Goal: Check status: Check status

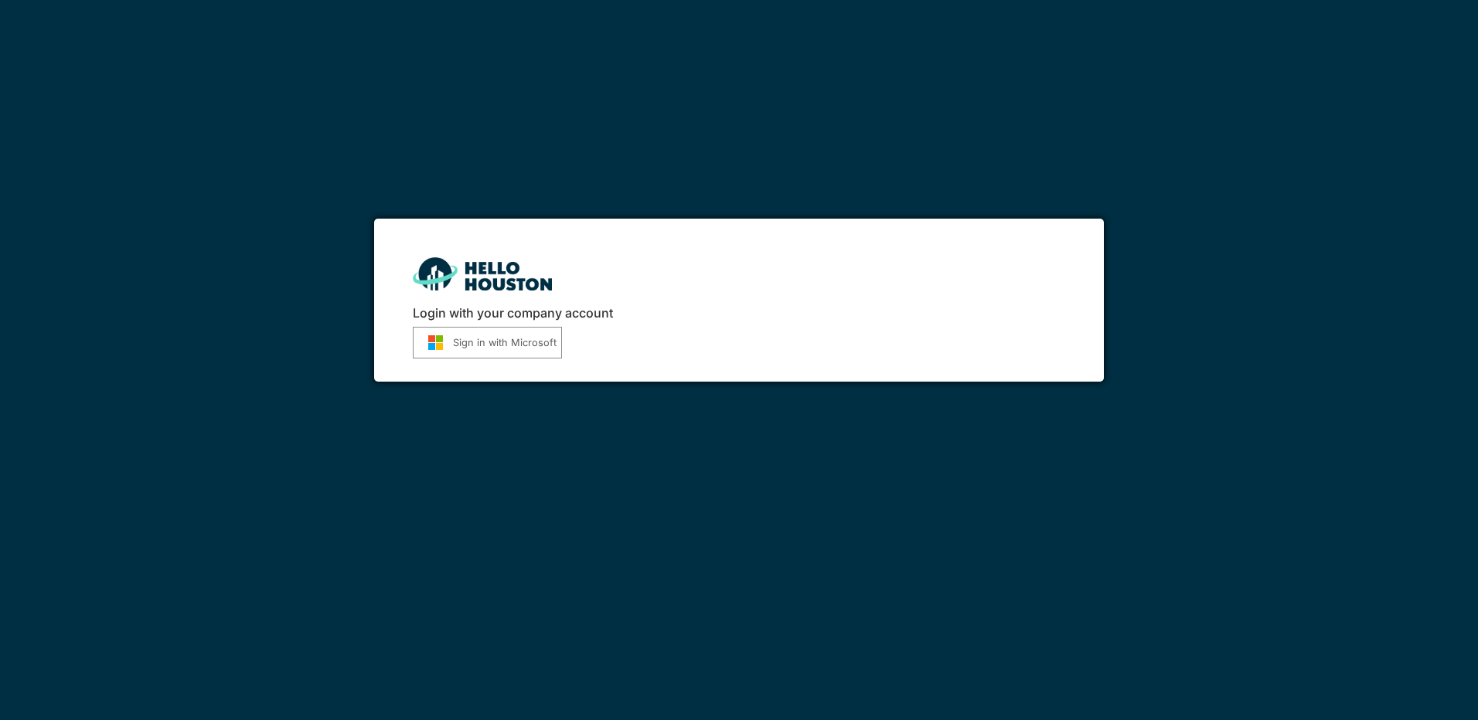
click at [529, 349] on button "Sign in with Microsoft" at bounding box center [487, 343] width 149 height 32
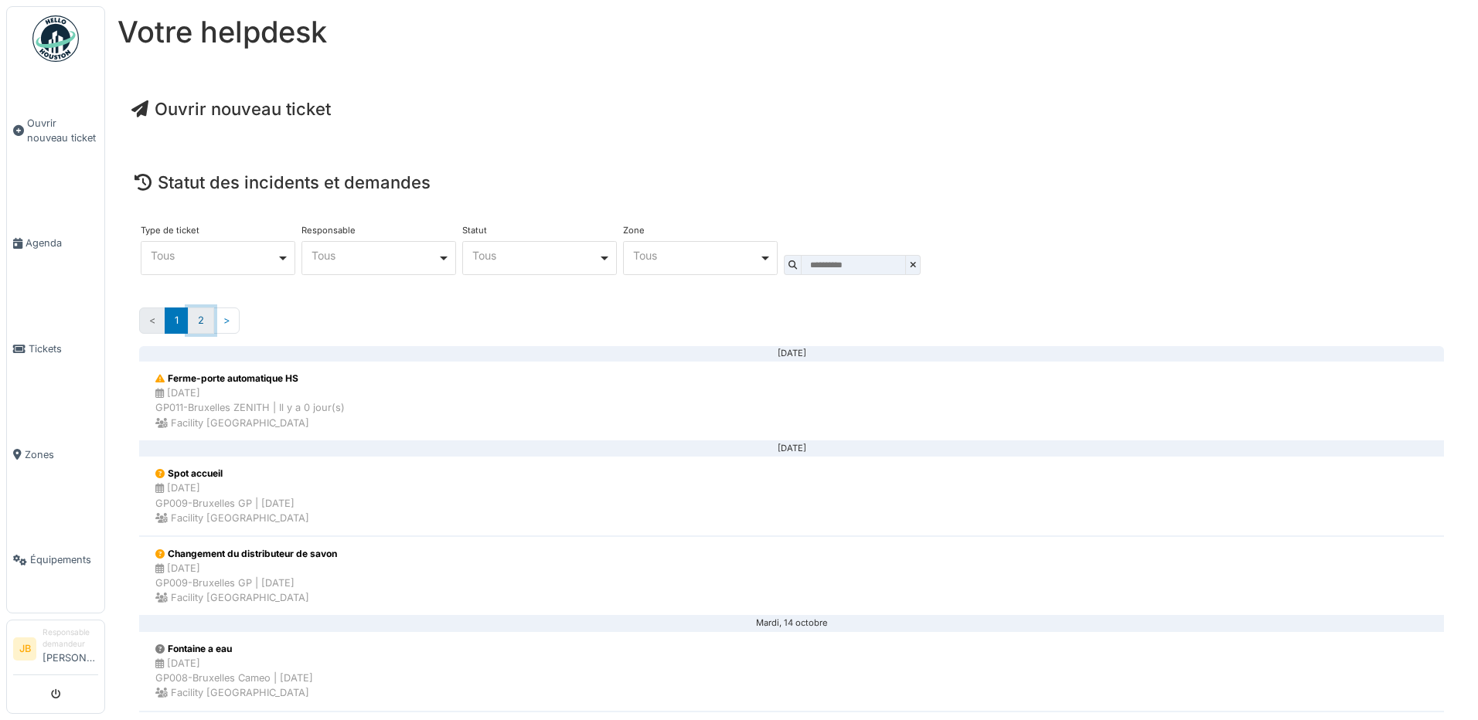
click at [208, 325] on link "2" at bounding box center [201, 321] width 26 height 26
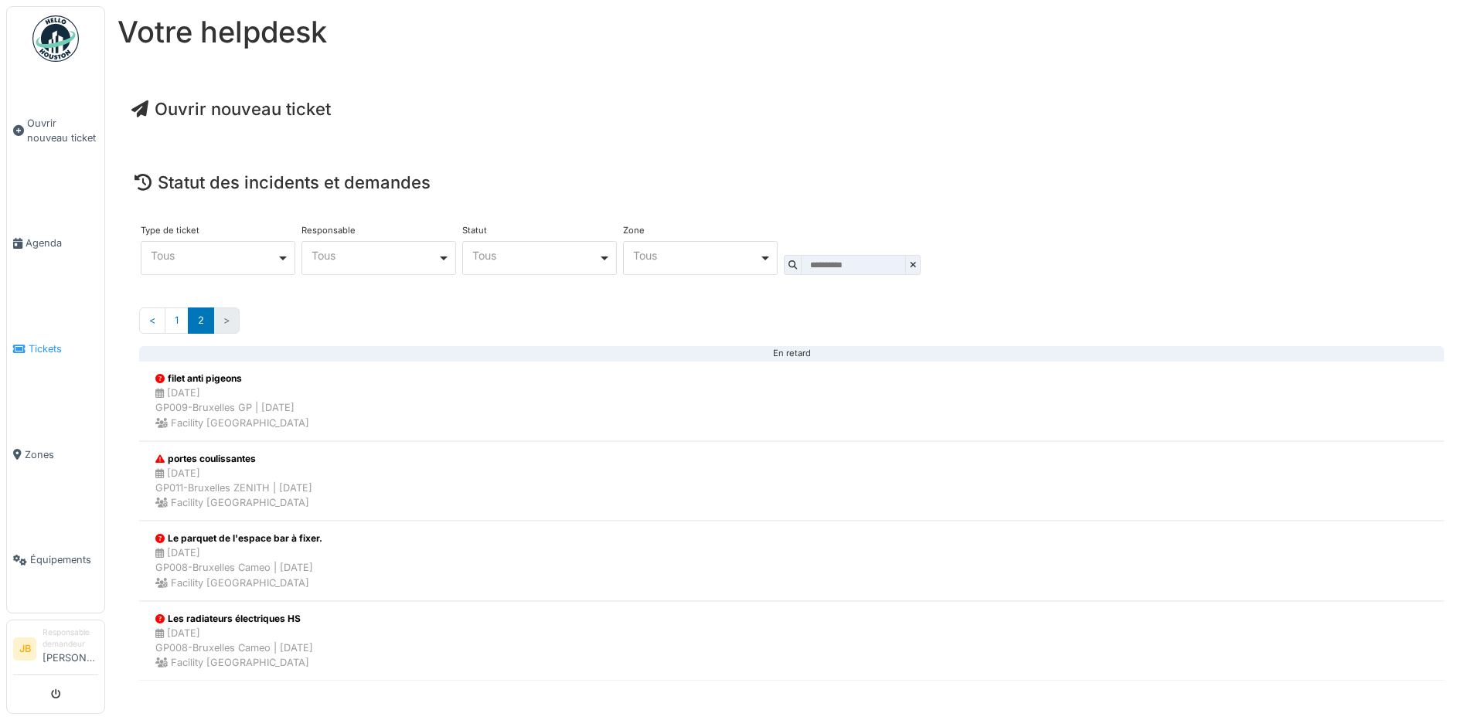
click at [37, 342] on span "Tickets" at bounding box center [64, 349] width 70 height 15
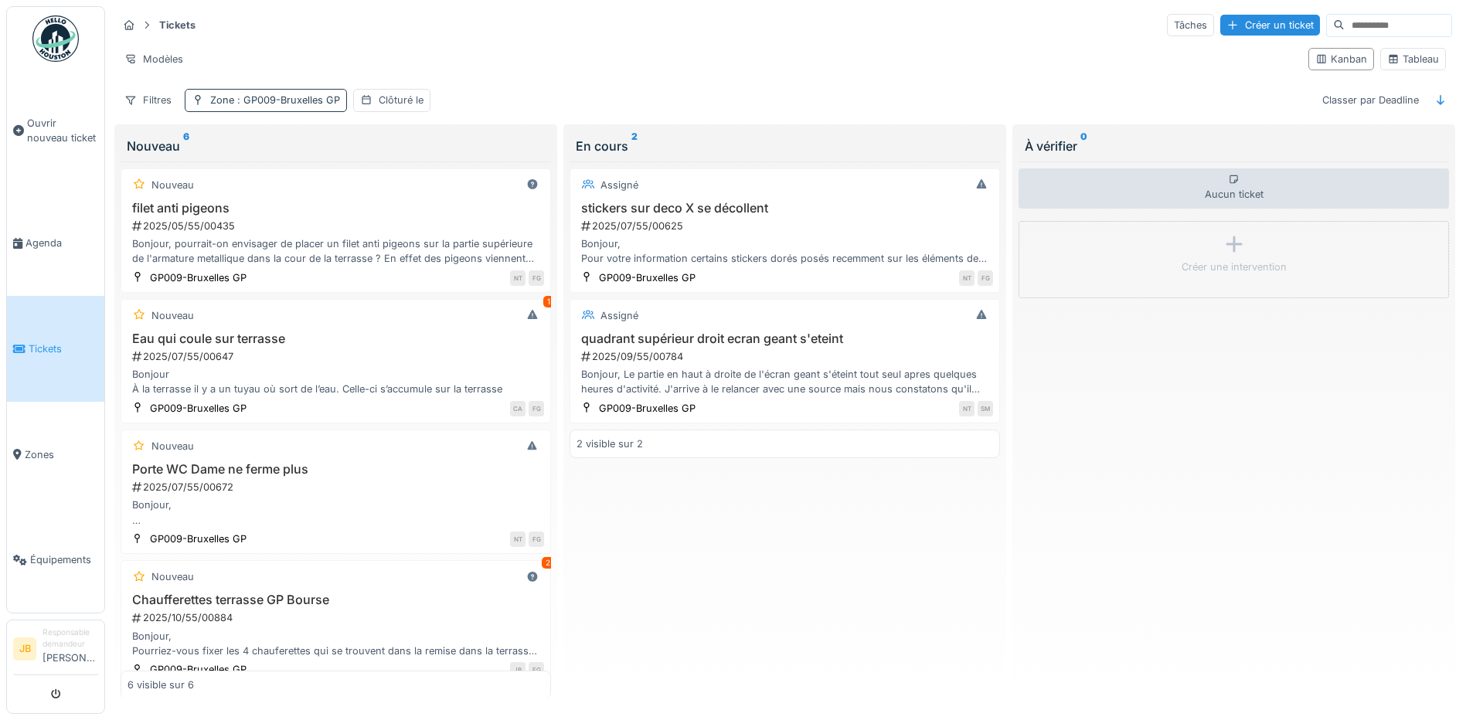
click at [243, 97] on span ": GP009-Bruxelles GP" at bounding box center [287, 100] width 106 height 12
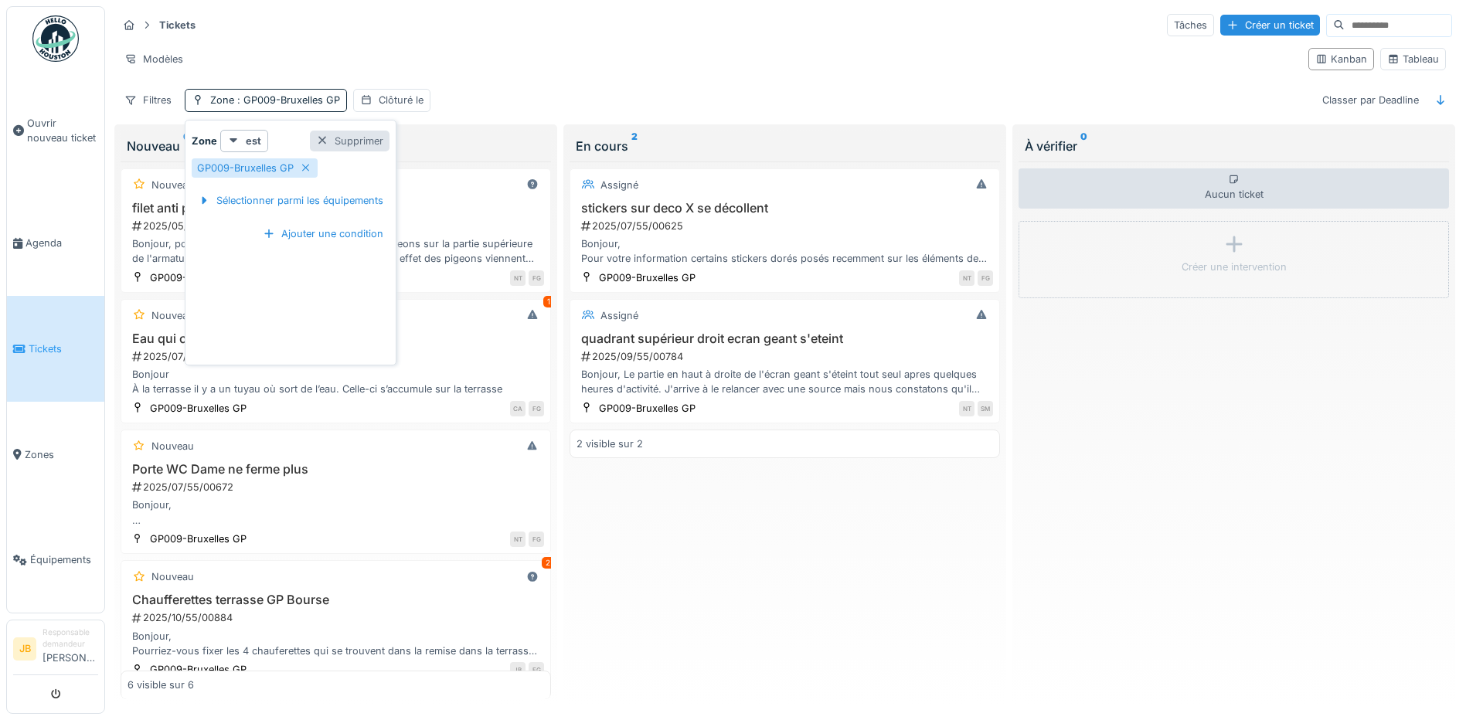
click at [325, 145] on div at bounding box center [322, 141] width 12 height 15
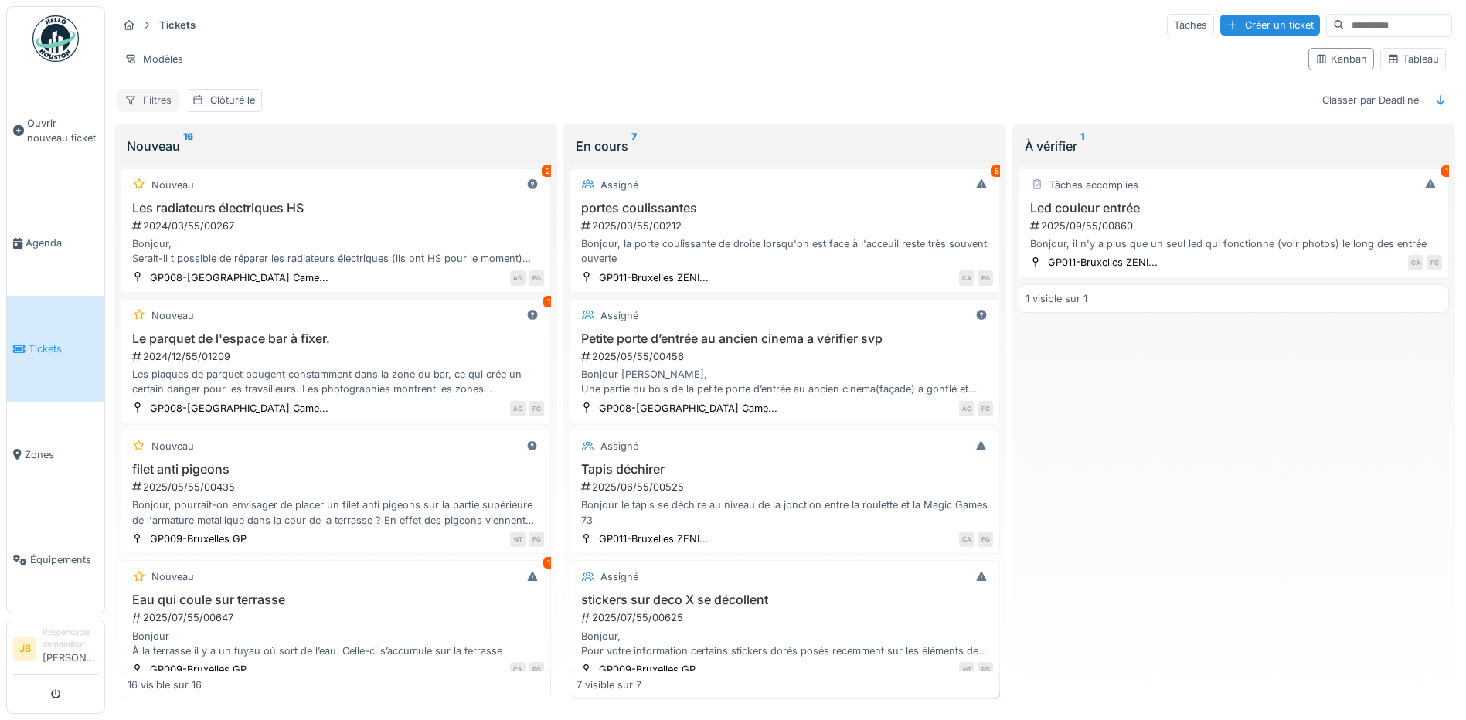
click at [175, 98] on div "Filtres" at bounding box center [147, 100] width 61 height 22
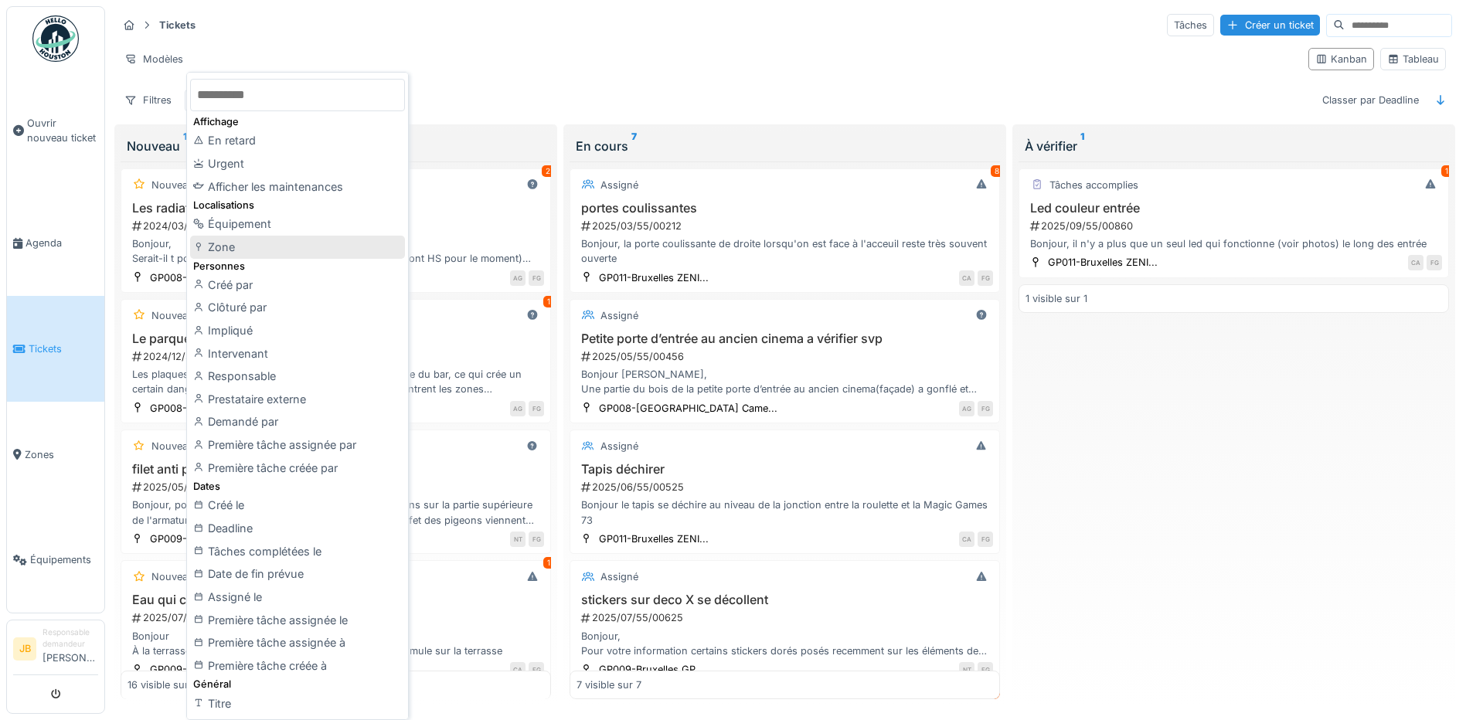
click at [289, 243] on div "Zone" at bounding box center [297, 247] width 215 height 23
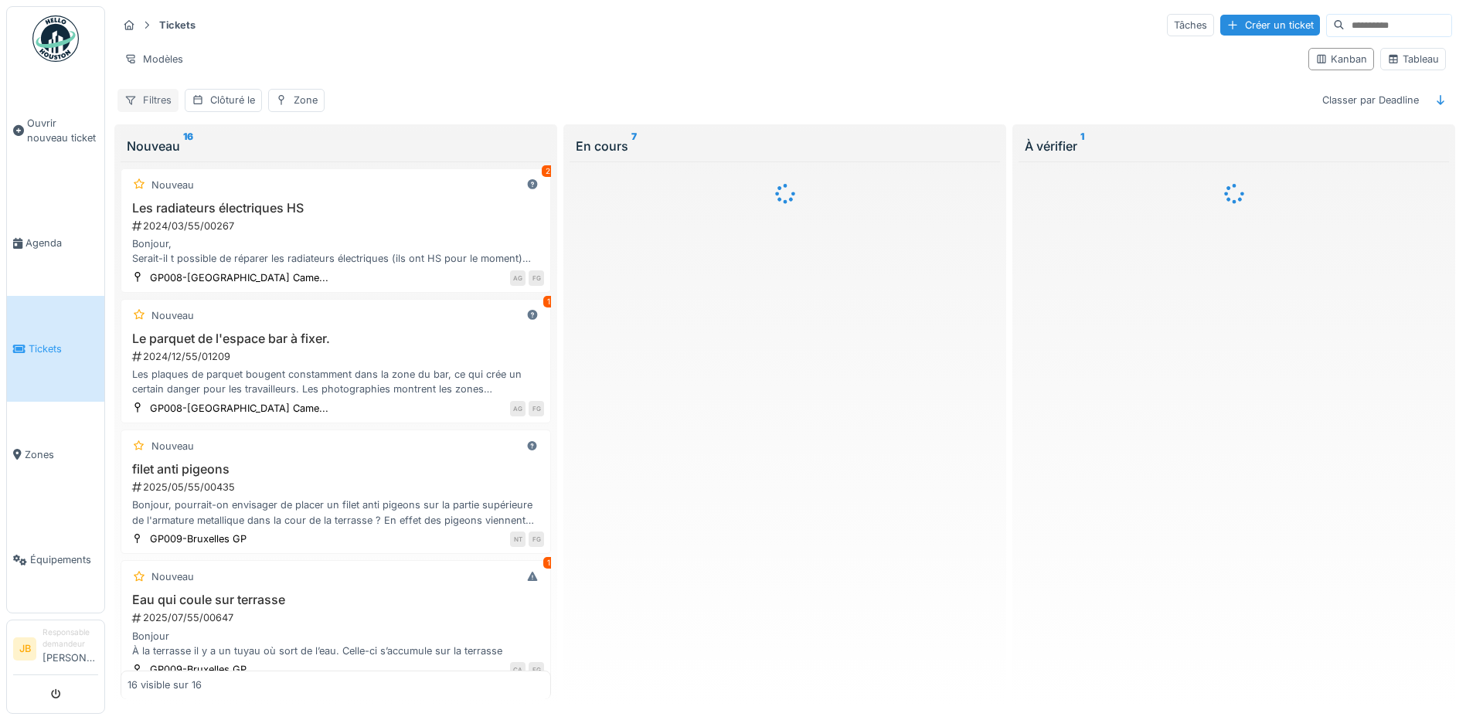
click at [158, 98] on div "Filtres" at bounding box center [147, 100] width 61 height 22
click at [295, 100] on div "Zone" at bounding box center [306, 100] width 24 height 15
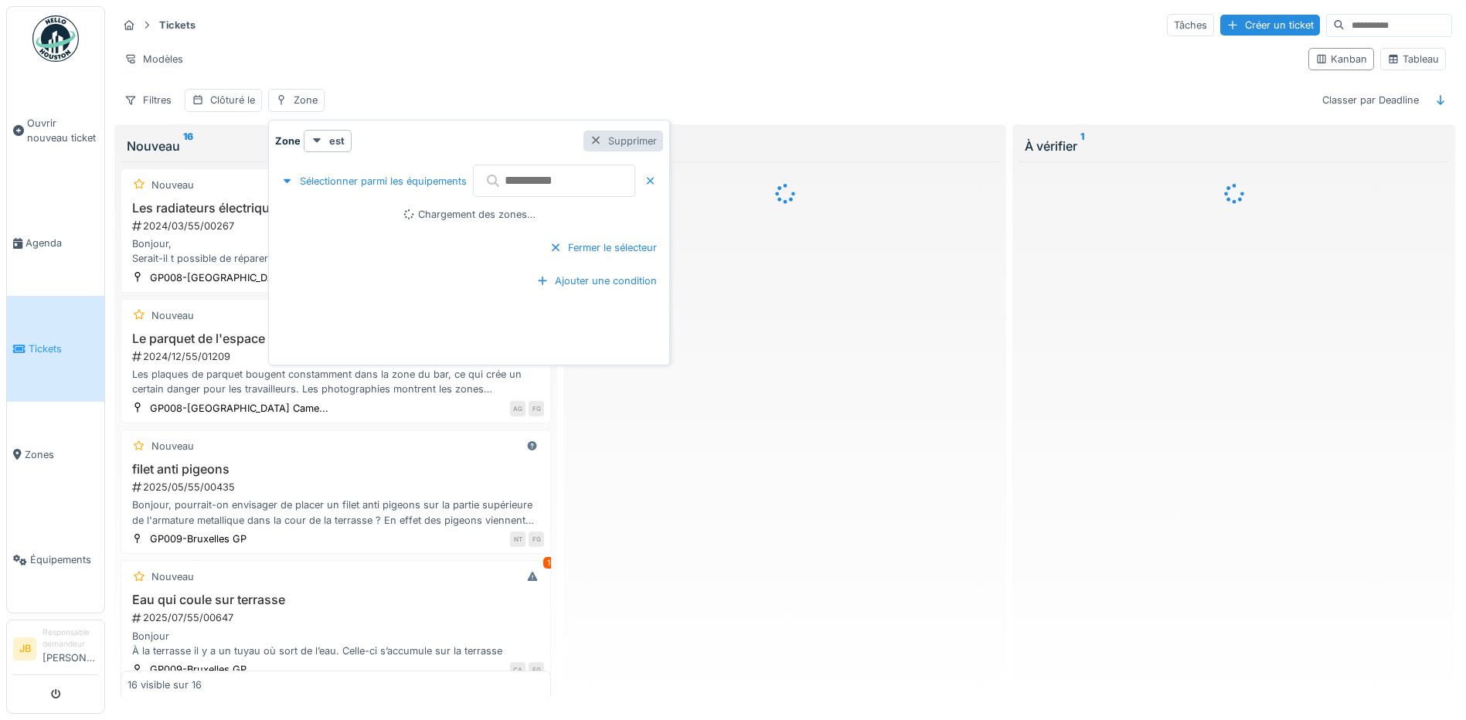
click at [650, 140] on div "Supprimer" at bounding box center [624, 141] width 80 height 21
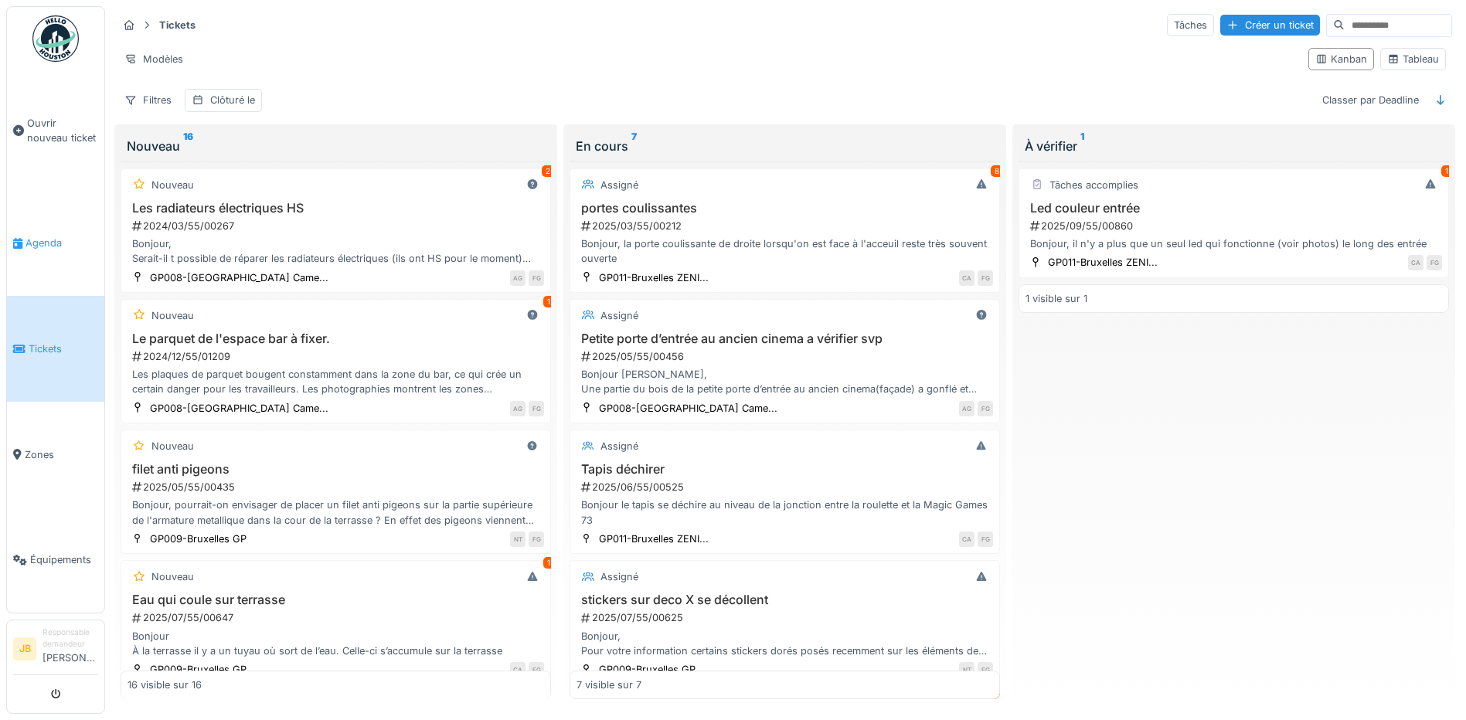
click at [68, 247] on link "Agenda" at bounding box center [55, 244] width 97 height 106
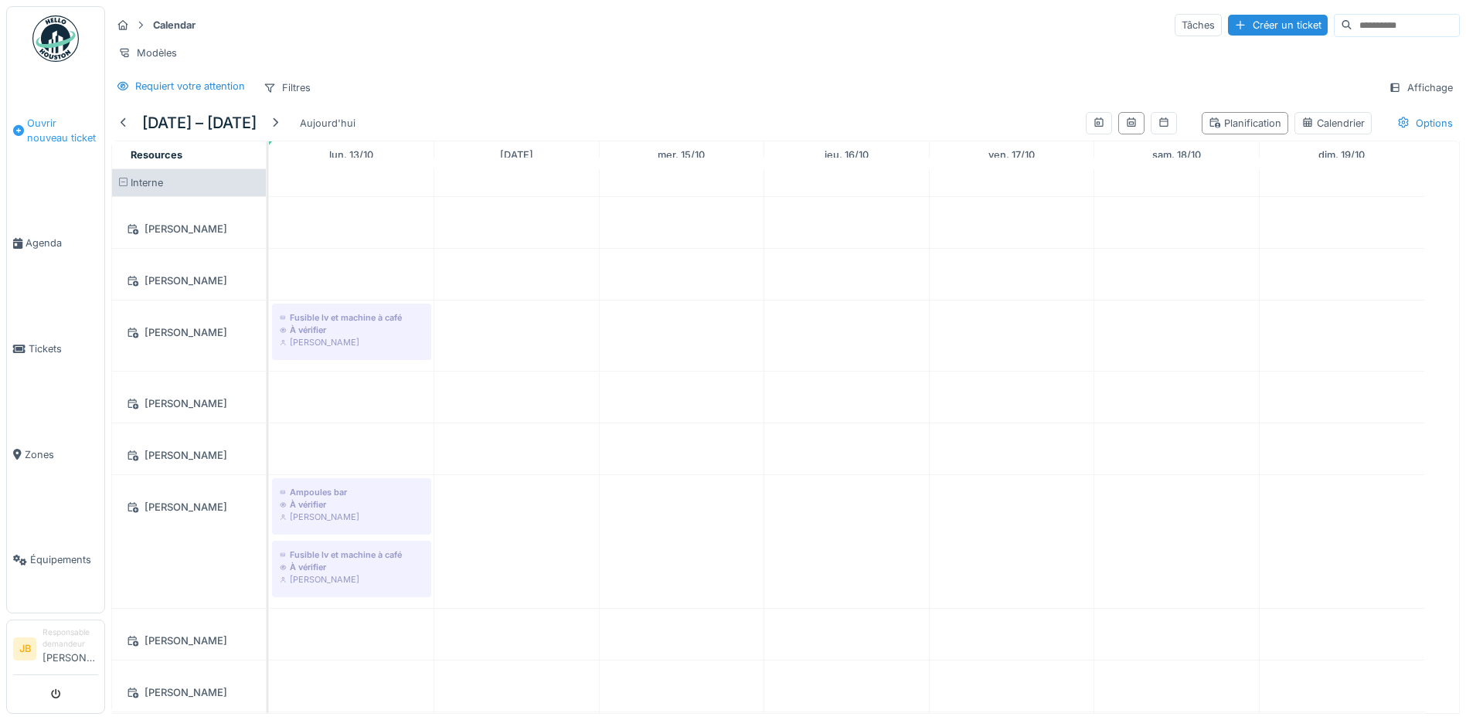
click at [77, 134] on span "Ouvrir nouveau ticket" at bounding box center [62, 130] width 71 height 29
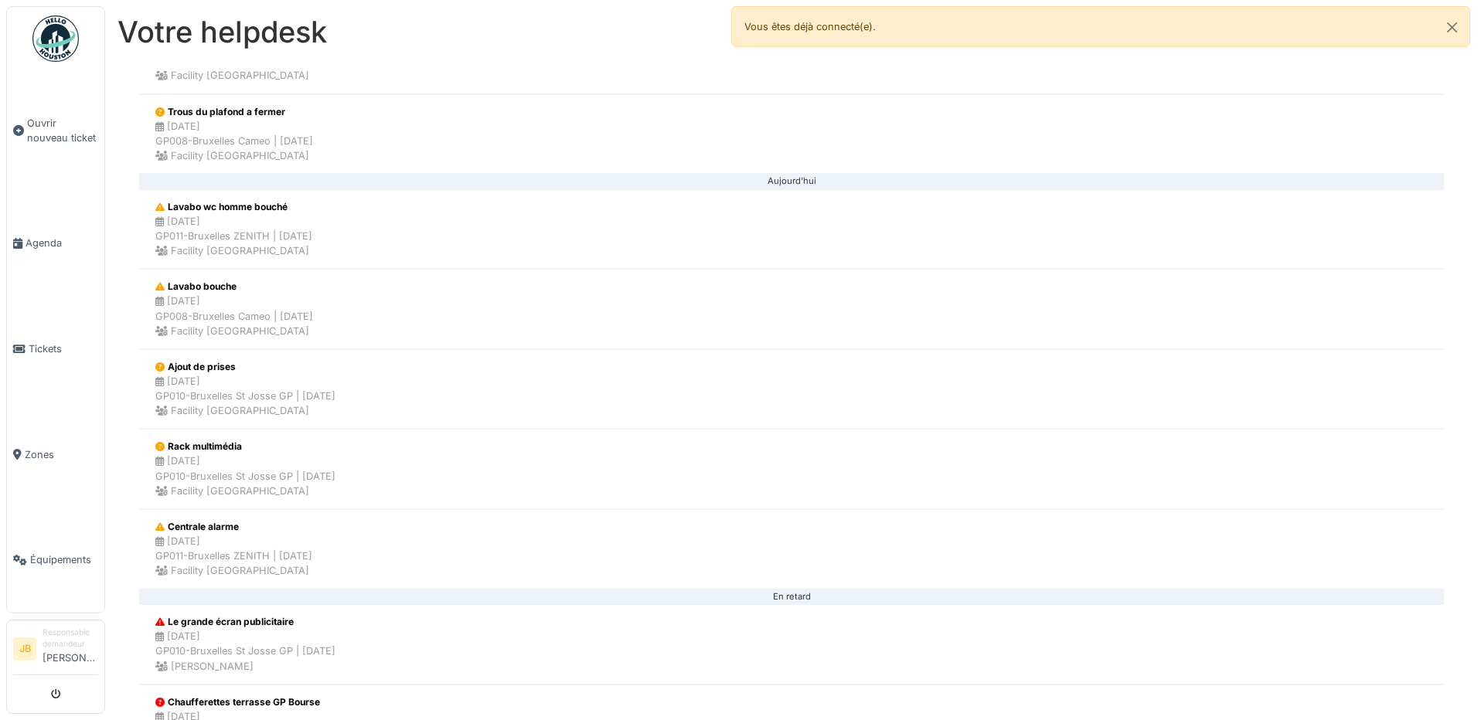
scroll to position [618, 0]
click at [486, 388] on li "Ajout de prises 13/10/2025 GP010-Bruxelles St Josse GP | Il y a 7 jour(s) Facil…" at bounding box center [791, 389] width 1305 height 80
click at [431, 468] on li "Rack multimédia 13/10/2025 GP010-Bruxelles St Josse GP | Il y a 7 jour(s) Facil…" at bounding box center [791, 468] width 1305 height 80
click at [353, 533] on li "Centrale alarme 13/10/2025 GP011-Bruxelles ZENITH | Il y a 7 jour(s) Facility G…" at bounding box center [791, 549] width 1305 height 80
click at [533, 399] on li "Ajout de prises 13/10/2025 GP010-Bruxelles St Josse GP | Il y a 7 jour(s) Facil…" at bounding box center [791, 389] width 1305 height 80
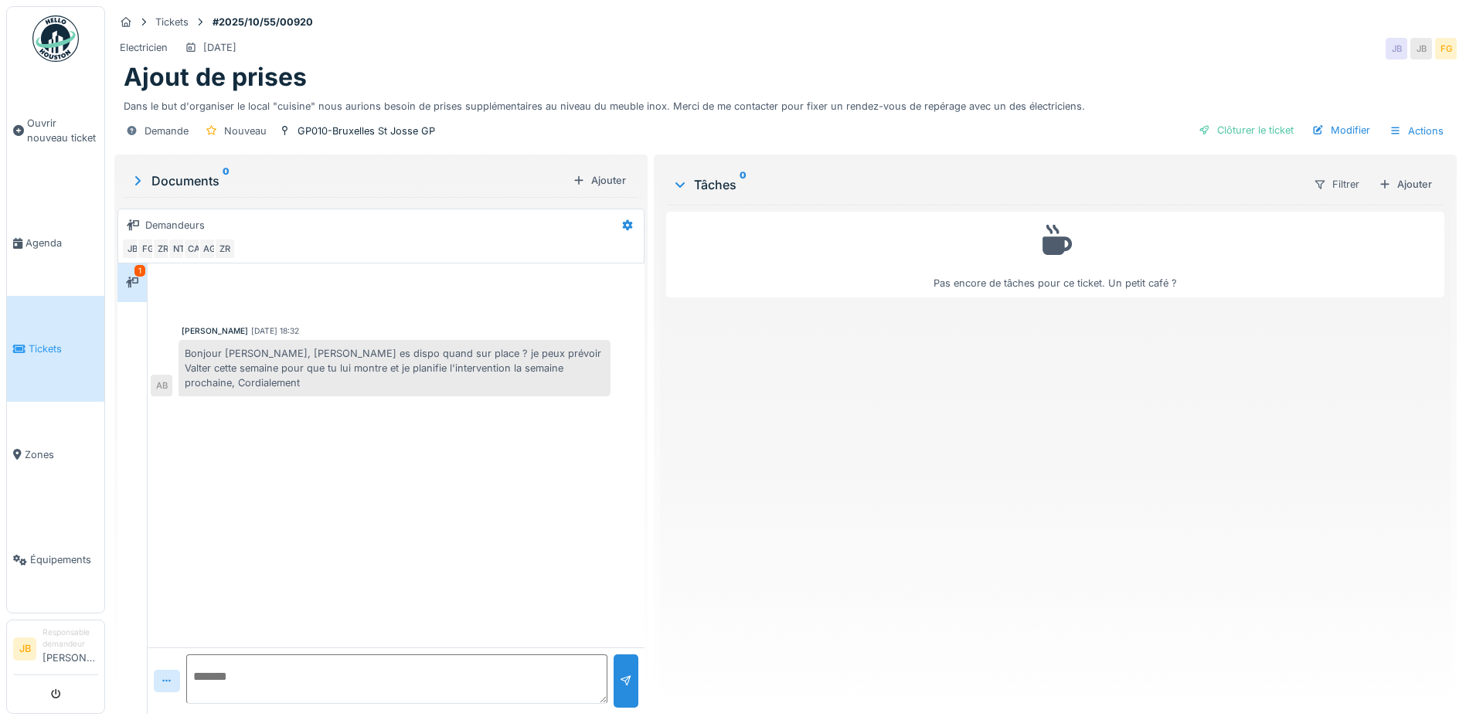
click at [260, 667] on textarea at bounding box center [396, 679] width 421 height 49
type textarea "**********"
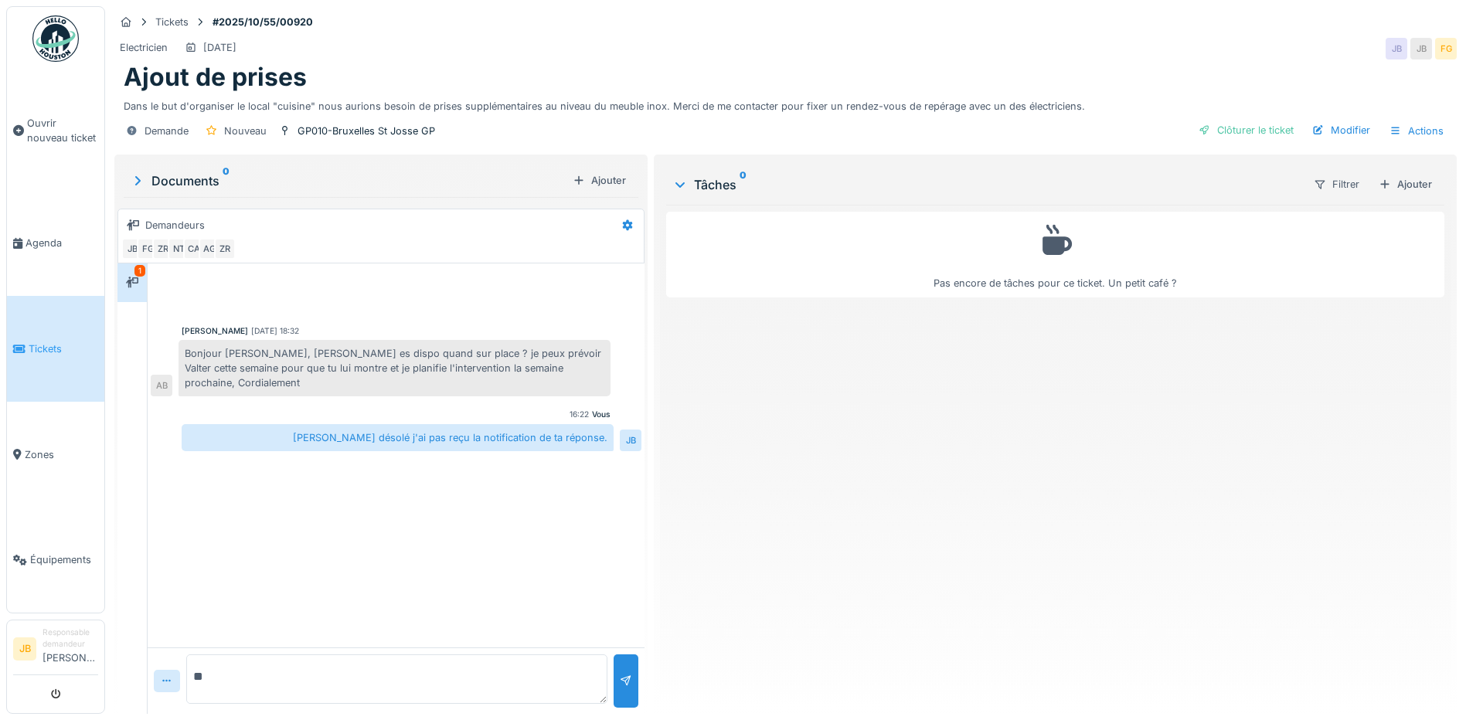
type textarea "*"
type textarea "**********"
click at [636, 685] on div "**********" at bounding box center [396, 681] width 497 height 66
click at [614, 687] on div at bounding box center [626, 681] width 25 height 53
